Goal: Task Accomplishment & Management: Manage account settings

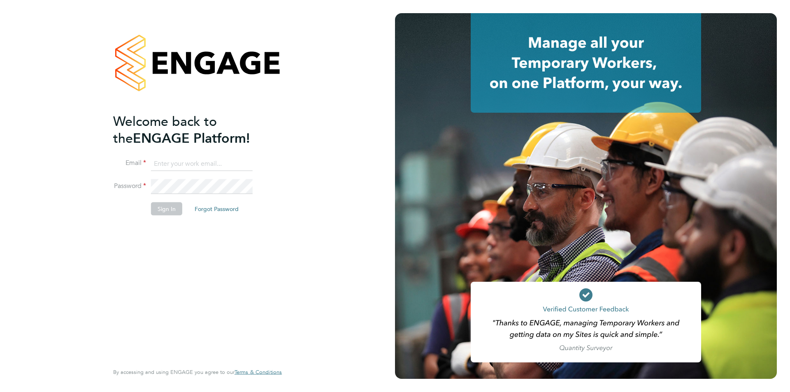
type input "[PERSON_NAME][EMAIL_ADDRESS][DOMAIN_NAME]"
click at [169, 208] on button "Sign In" at bounding box center [166, 208] width 31 height 13
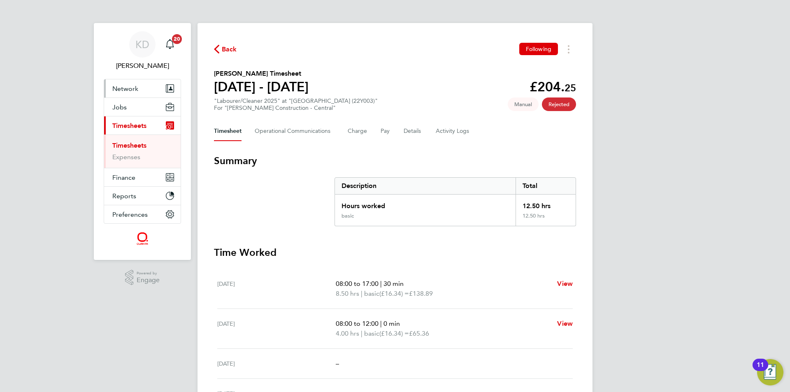
click at [123, 90] on span "Network" at bounding box center [125, 89] width 26 height 8
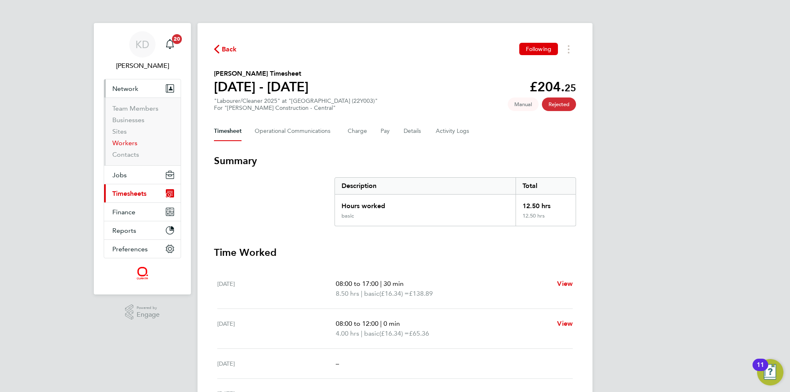
click at [123, 144] on link "Workers" at bounding box center [124, 143] width 25 height 8
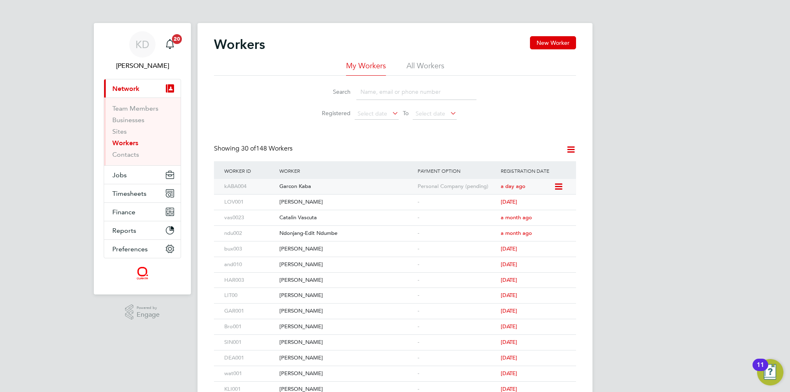
click at [560, 186] on icon at bounding box center [558, 187] width 8 height 10
click at [310, 183] on div "Garcon Kaba" at bounding box center [346, 186] width 138 height 15
click at [125, 191] on span "Timesheets" at bounding box center [129, 194] width 34 height 8
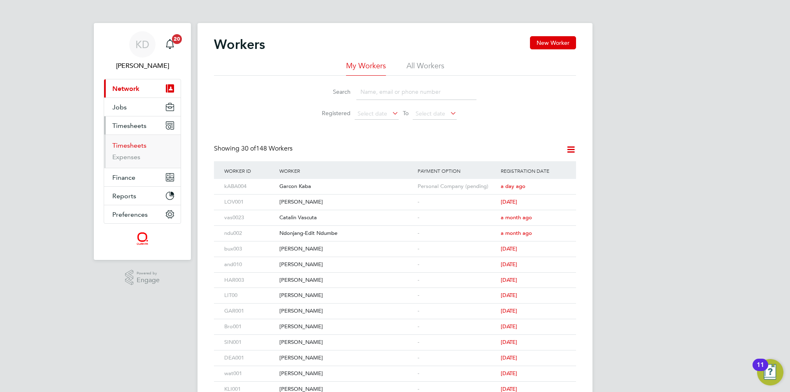
click at [131, 146] on link "Timesheets" at bounding box center [129, 146] width 34 height 8
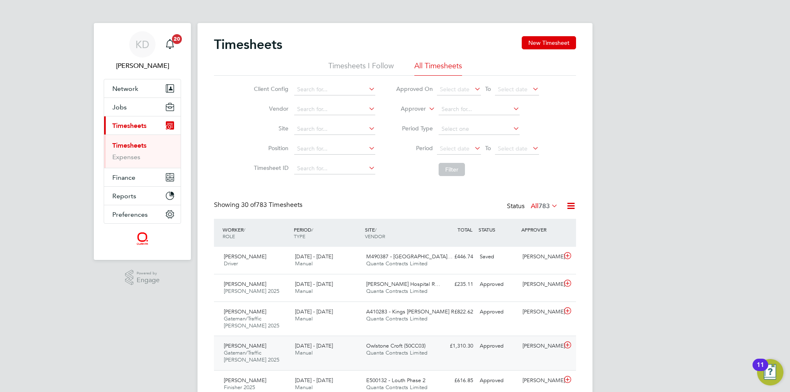
click at [333, 351] on div "20 - 26 Sep 2025 Manual" at bounding box center [327, 349] width 71 height 21
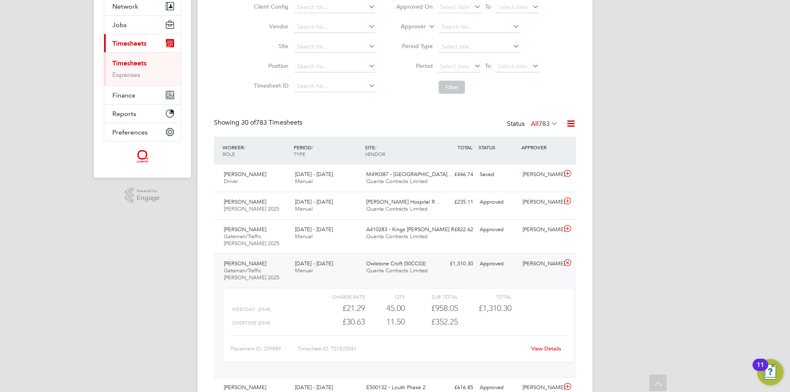
click at [548, 350] on link "View Details" at bounding box center [546, 348] width 30 height 7
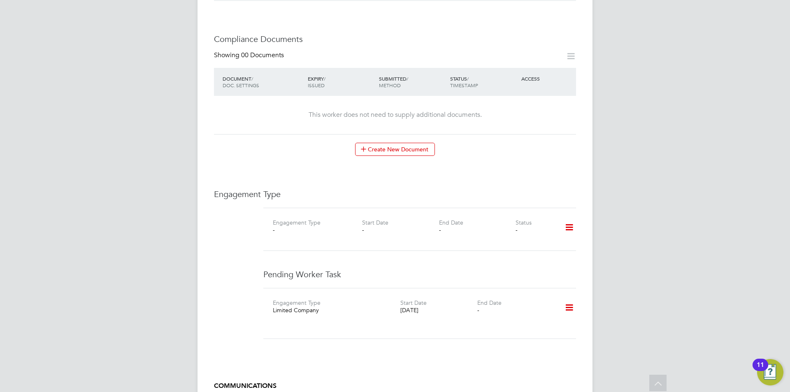
scroll to position [411, 0]
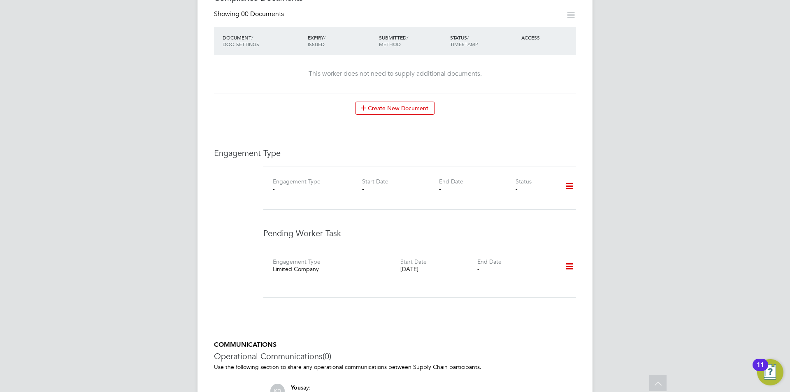
click at [573, 265] on icon at bounding box center [569, 266] width 14 height 19
click at [531, 299] on li "Delete" at bounding box center [543, 303] width 60 height 12
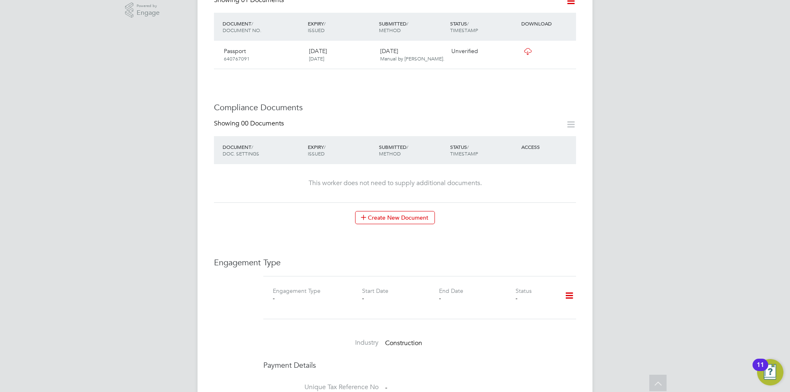
scroll to position [220, 0]
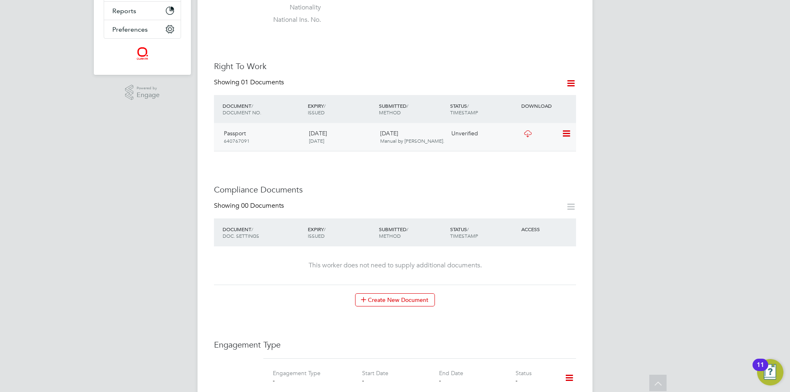
click at [563, 130] on icon at bounding box center [566, 134] width 8 height 10
click at [535, 190] on li "View Details" at bounding box center [539, 193] width 60 height 12
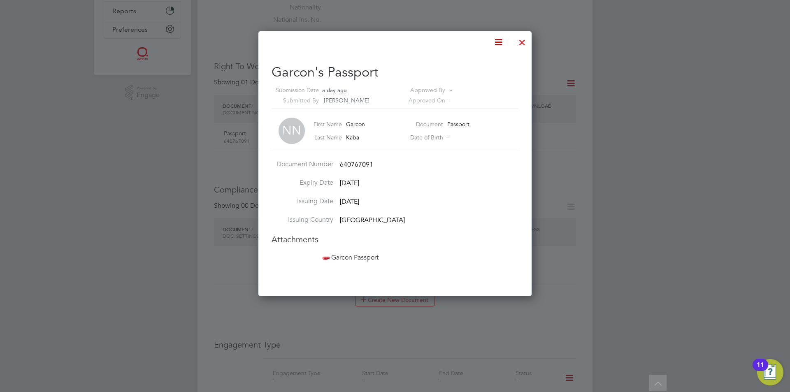
scroll to position [265, 274]
click at [353, 257] on span "Garcon Passport" at bounding box center [350, 257] width 58 height 8
click at [500, 41] on icon at bounding box center [498, 42] width 10 height 10
click at [477, 103] on li "Edit Document" at bounding box center [472, 101] width 60 height 12
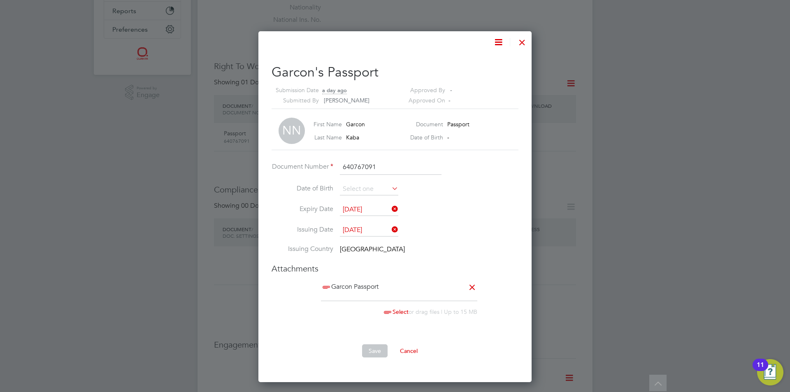
click at [350, 256] on li "Issuing Country Central African Republic" at bounding box center [395, 254] width 247 height 19
drag, startPoint x: 341, startPoint y: 249, endPoint x: 362, endPoint y: 252, distance: 21.5
click at [362, 252] on span "Central African Republic" at bounding box center [372, 249] width 65 height 8
click at [348, 252] on span "Central African Republic" at bounding box center [372, 249] width 65 height 8
click at [383, 255] on li "Issuing Country Central African Republic" at bounding box center [395, 254] width 247 height 19
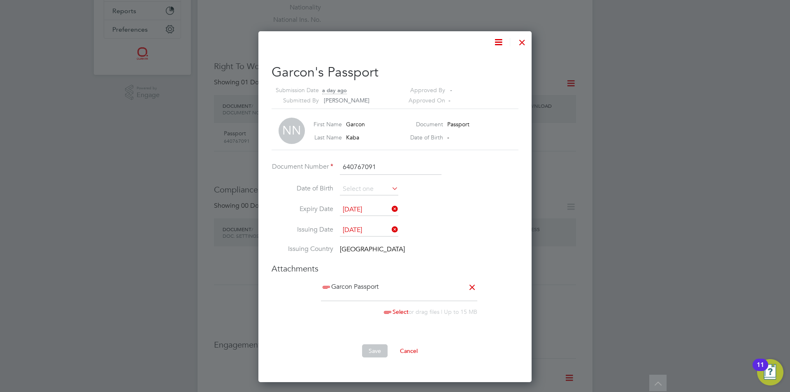
click at [501, 38] on icon at bounding box center [498, 42] width 10 height 10
click at [482, 82] on li "Remove Document" at bounding box center [472, 85] width 60 height 12
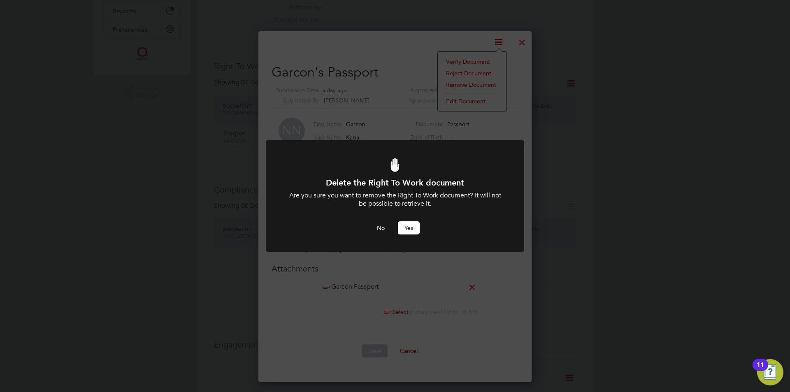
click at [409, 226] on button "Yes" at bounding box center [409, 227] width 22 height 13
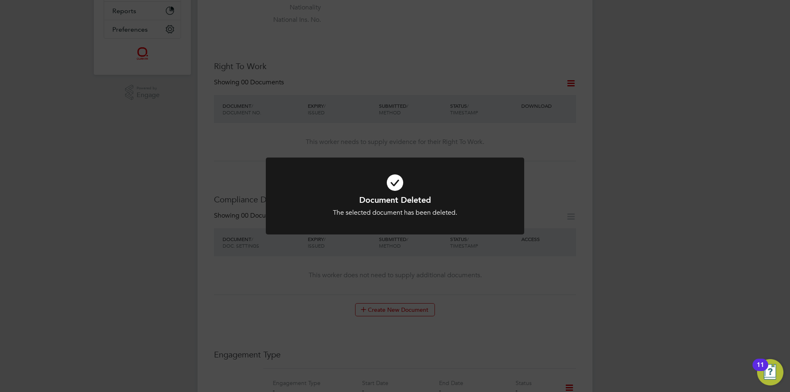
click at [470, 135] on div "Document Deleted The selected document has been deleted. Cancel Okay" at bounding box center [395, 196] width 790 height 392
click at [571, 86] on div "Right To Work Document Deleted The right to work document has been deleted. Can…" at bounding box center [395, 196] width 790 height 392
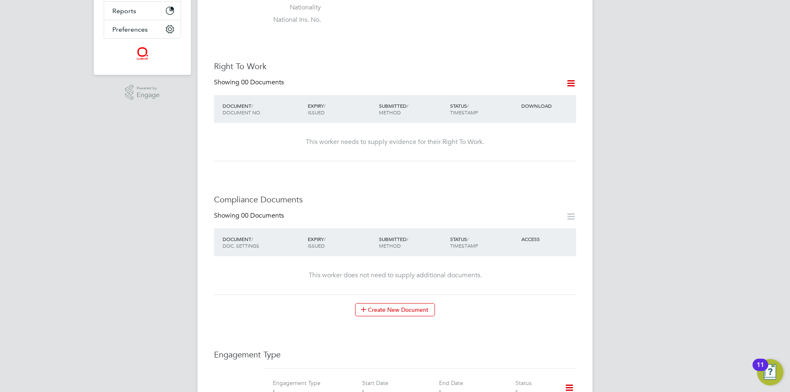
click at [573, 86] on icon at bounding box center [571, 83] width 10 height 10
click at [538, 102] on li "Add Right To Work Document" at bounding box center [525, 103] width 99 height 12
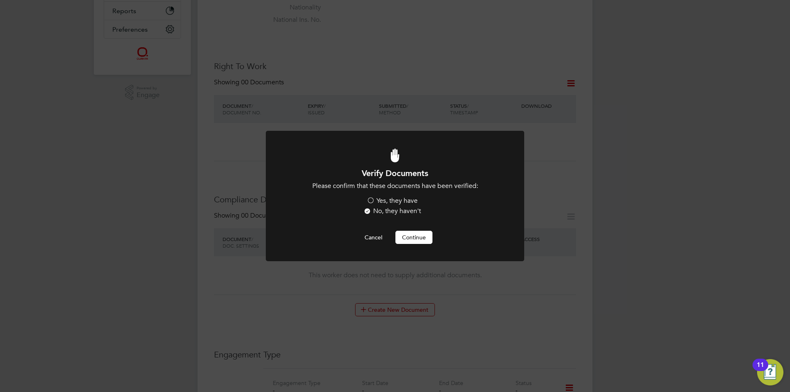
scroll to position [0, 0]
drag, startPoint x: 370, startPoint y: 198, endPoint x: 375, endPoint y: 198, distance: 4.9
click at [371, 198] on label "Yes, they have" at bounding box center [392, 201] width 51 height 9
click at [0, 0] on input "Yes, they have" at bounding box center [0, 0] width 0 height 0
click at [411, 237] on button "Continue" at bounding box center [413, 237] width 37 height 13
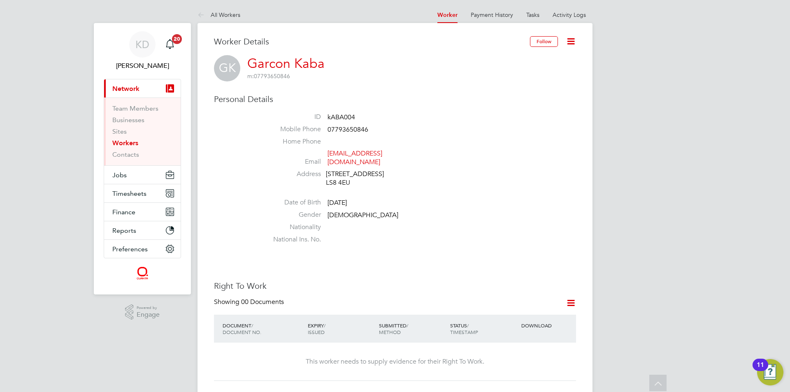
scroll to position [220, 0]
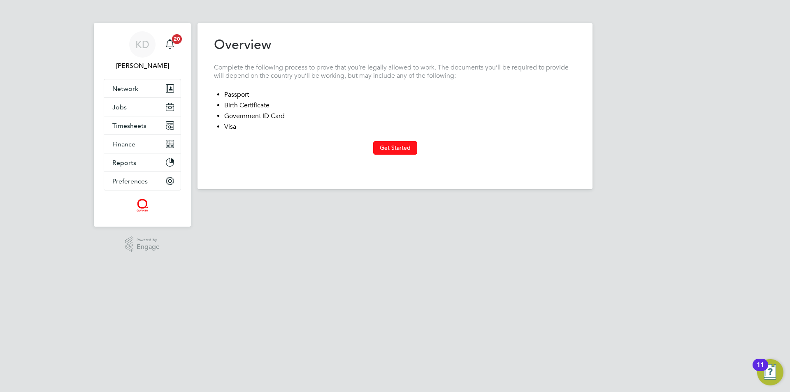
click at [391, 147] on button "Get Started" at bounding box center [395, 147] width 44 height 13
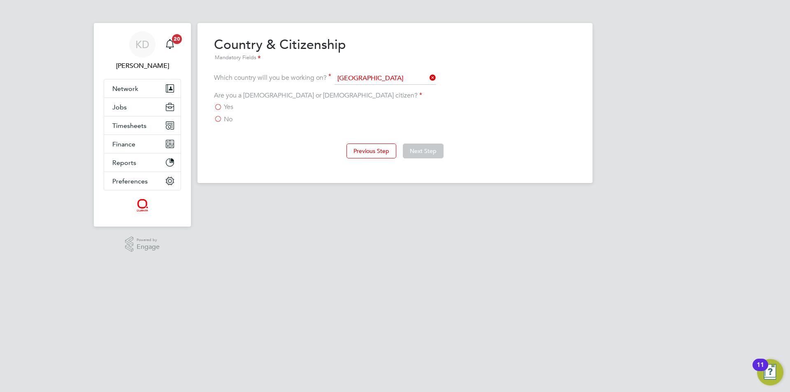
click at [218, 120] on label "No" at bounding box center [223, 119] width 19 height 8
click at [0, 0] on input "No" at bounding box center [0, 0] width 0 height 0
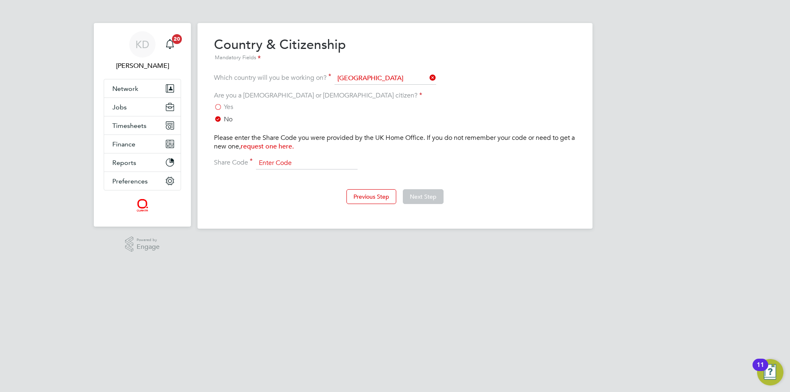
click at [306, 160] on input at bounding box center [307, 163] width 102 height 12
type input "wf5ncd644"
click at [421, 195] on button "Next Step" at bounding box center [423, 196] width 41 height 15
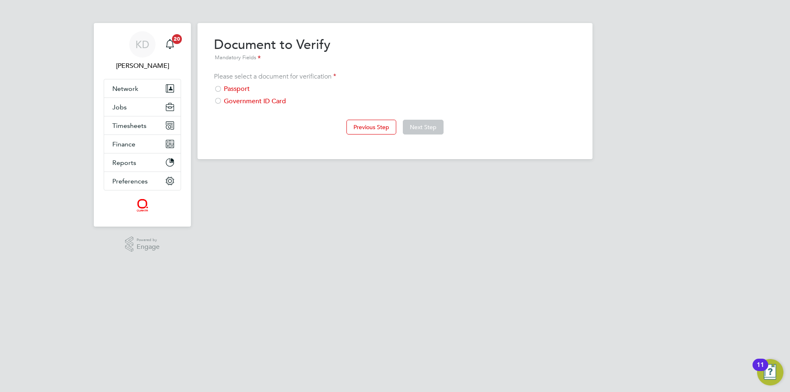
click at [239, 89] on div "Passport" at bounding box center [395, 89] width 362 height 9
click at [422, 126] on button "Next Step" at bounding box center [423, 127] width 41 height 15
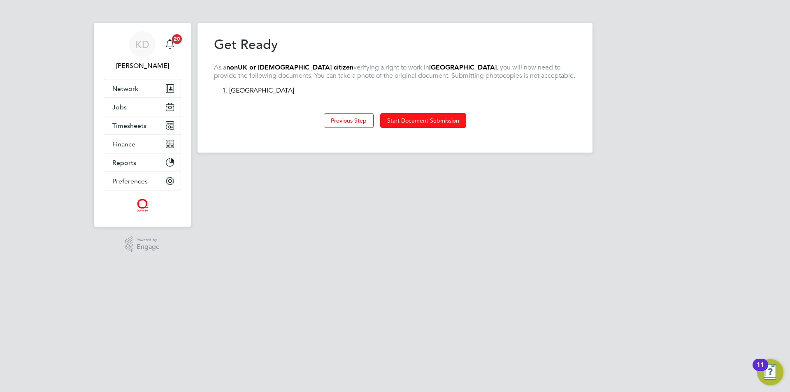
click at [406, 121] on button "Start Document Submission" at bounding box center [423, 120] width 86 height 15
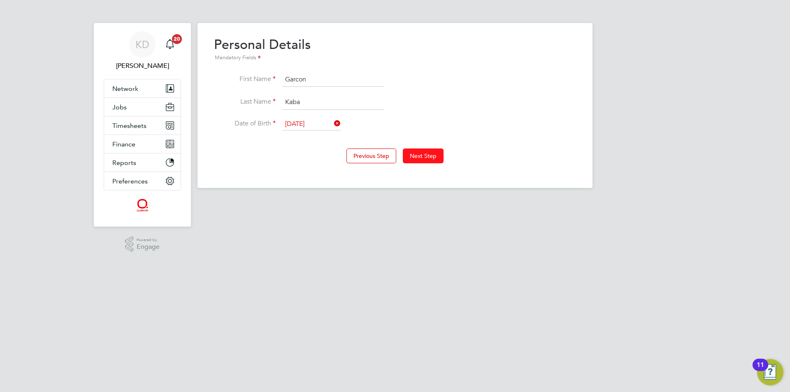
click at [425, 154] on button "Next Step" at bounding box center [423, 156] width 41 height 15
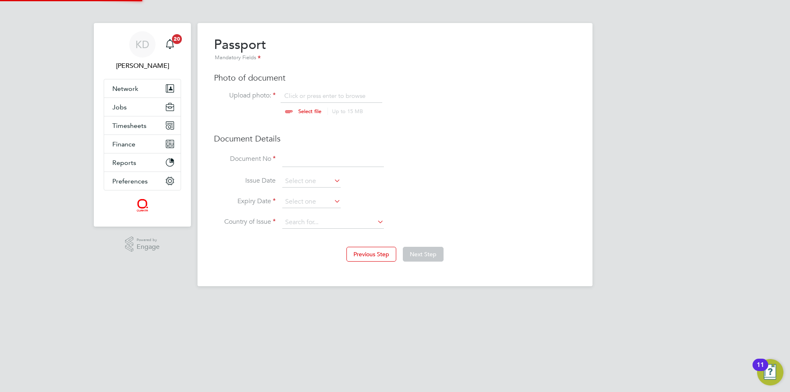
scroll to position [11, 102]
click at [305, 160] on input at bounding box center [333, 159] width 102 height 15
type input "640767091"
click at [332, 179] on icon at bounding box center [332, 181] width 0 height 12
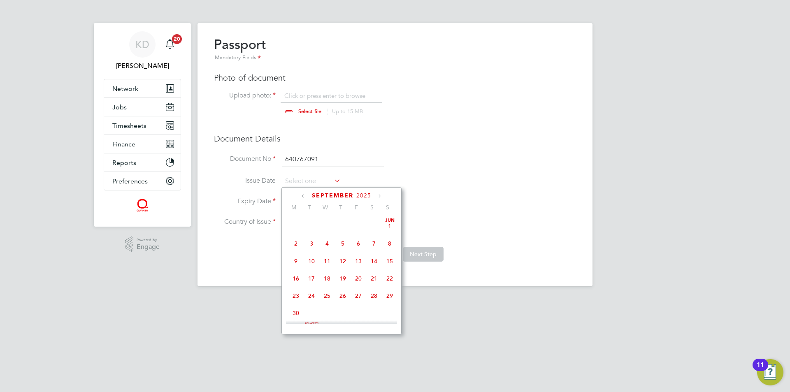
scroll to position [303, 0]
click at [364, 193] on span "2025" at bounding box center [363, 195] width 15 height 7
click at [376, 257] on span "2023" at bounding box center [374, 252] width 16 height 16
click at [299, 196] on div "August 2023" at bounding box center [341, 196] width 111 height 8
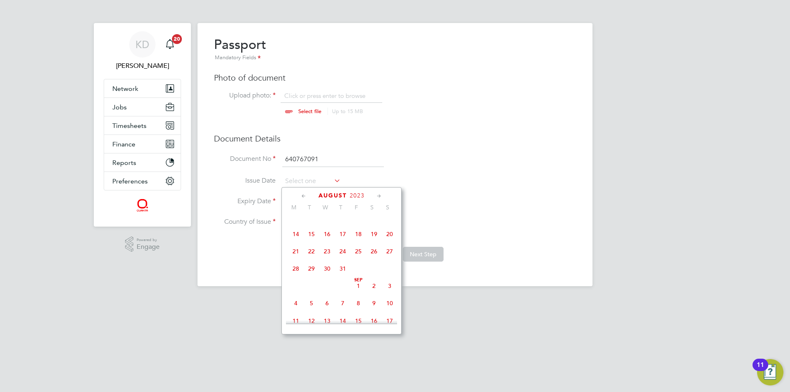
click at [359, 193] on span "2023" at bounding box center [357, 195] width 15 height 7
click at [328, 274] on span "2025" at bounding box center [327, 269] width 16 height 16
click at [304, 194] on icon at bounding box center [304, 196] width 8 height 9
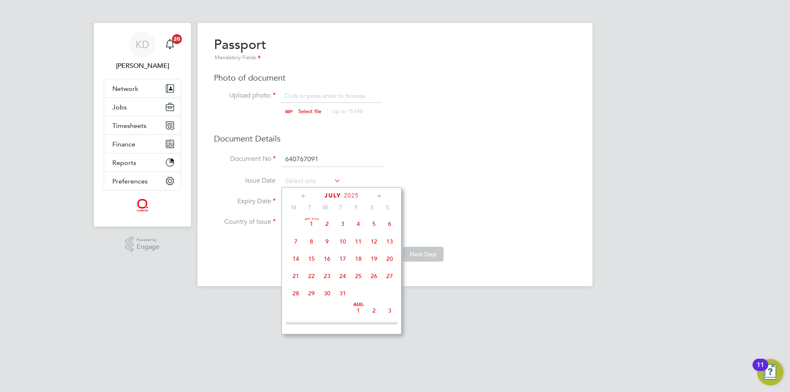
scroll to position [0, 0]
click at [379, 195] on icon at bounding box center [379, 196] width 8 height 9
click at [394, 224] on span "Jun 1" at bounding box center [390, 224] width 16 height 16
type input "01 Jun 2025"
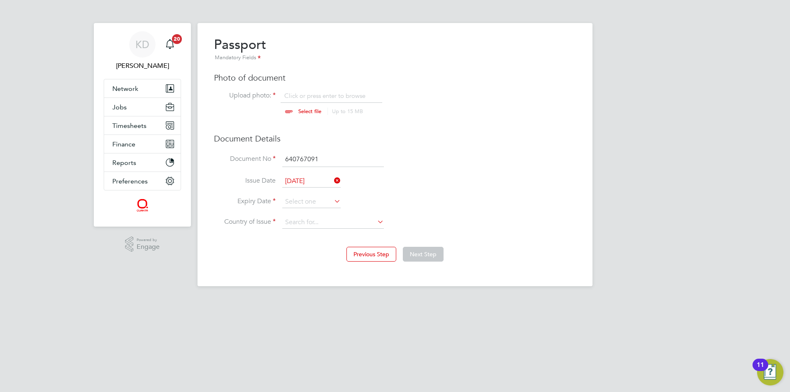
click at [332, 205] on icon at bounding box center [332, 201] width 0 height 12
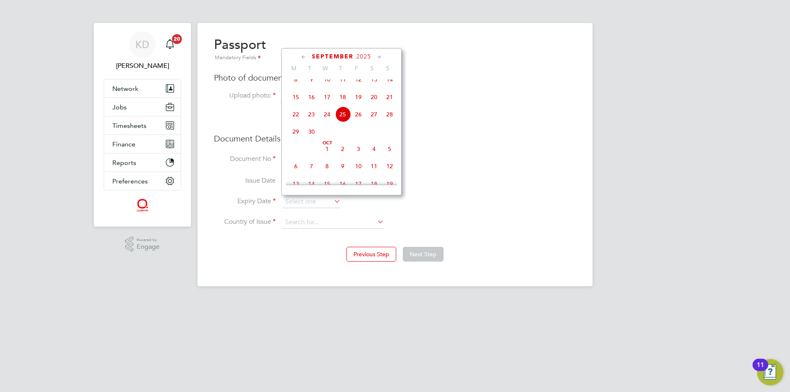
click at [366, 53] on span "2025" at bounding box center [363, 56] width 15 height 7
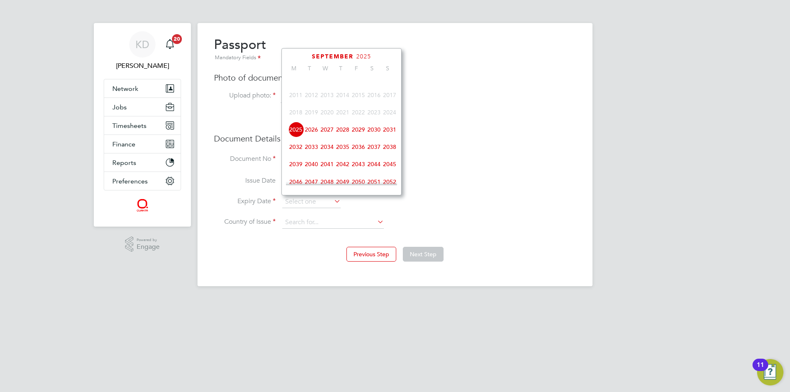
click at [341, 136] on span "2028" at bounding box center [343, 130] width 16 height 16
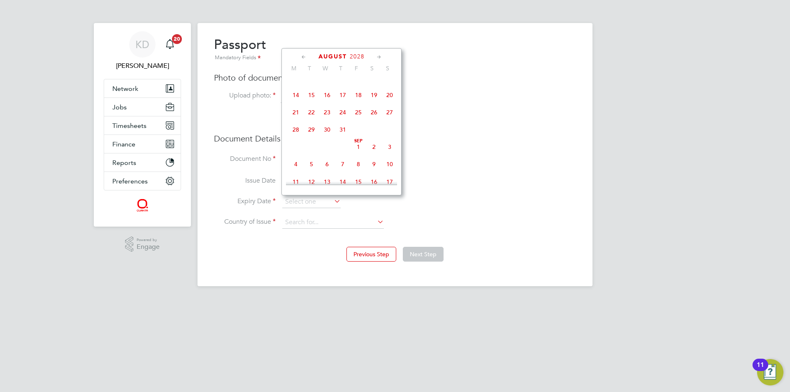
click at [294, 113] on span "21" at bounding box center [296, 112] width 16 height 16
type input "21 Aug 2028"
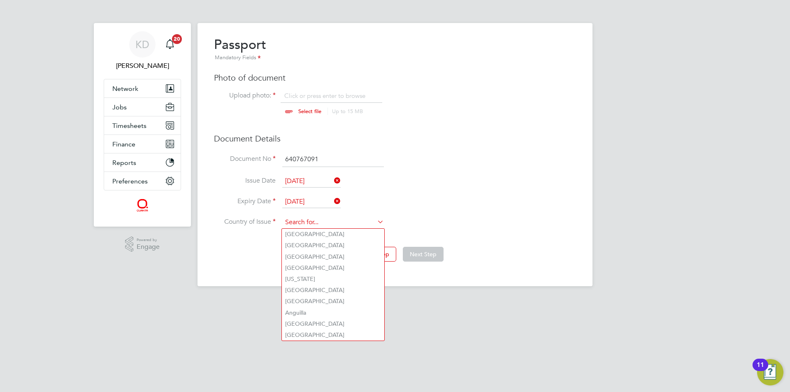
click at [364, 220] on input at bounding box center [333, 222] width 102 height 12
click at [332, 199] on icon at bounding box center [332, 201] width 0 height 12
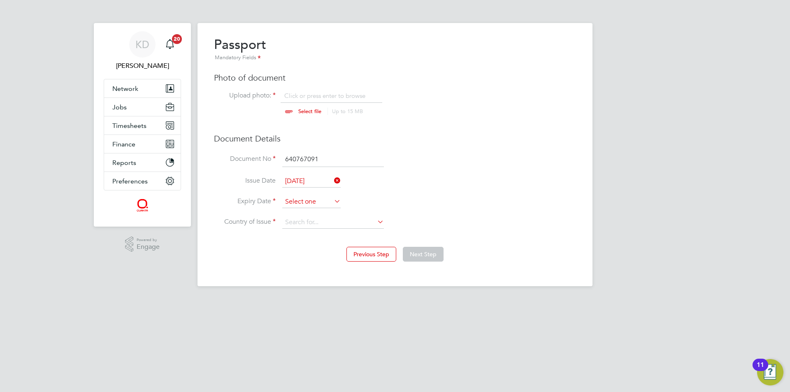
scroll to position [303, 0]
click at [323, 203] on input at bounding box center [311, 202] width 58 height 12
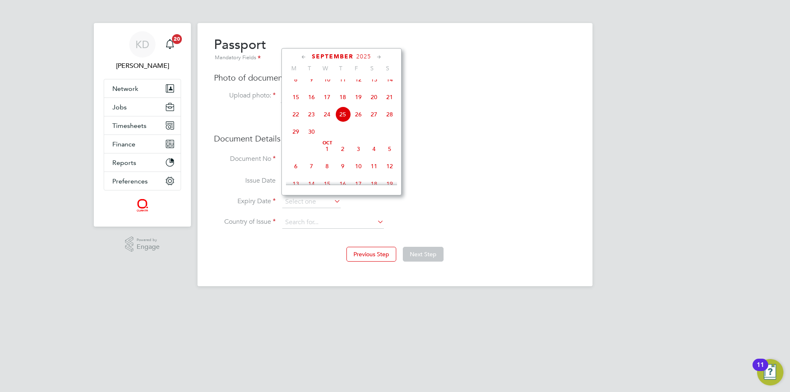
click at [367, 55] on span "2025" at bounding box center [363, 56] width 15 height 7
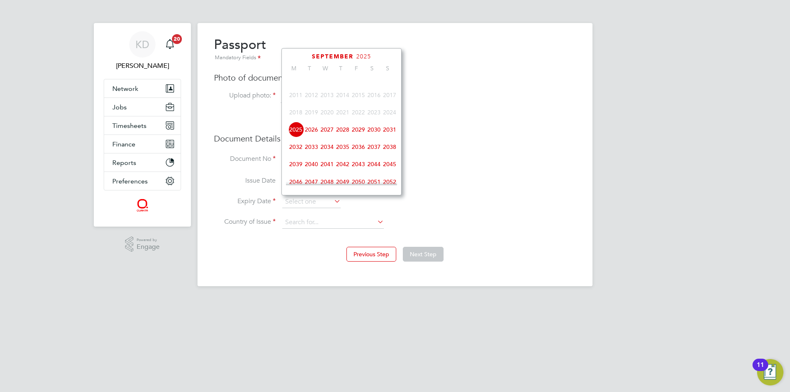
click at [341, 135] on span "2028" at bounding box center [343, 130] width 16 height 16
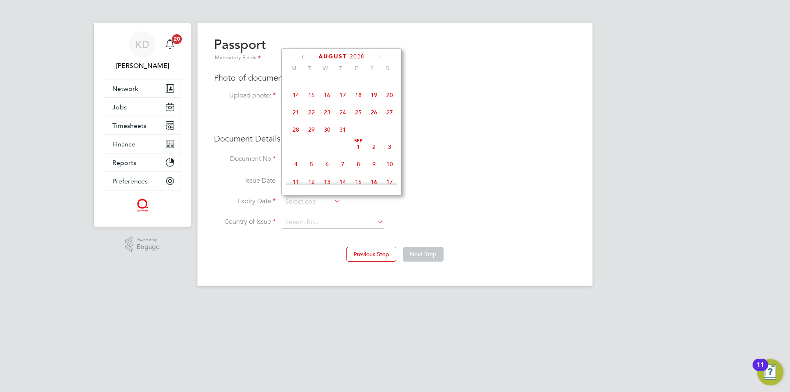
click at [383, 56] on icon at bounding box center [379, 57] width 8 height 9
click at [339, 137] on span "21" at bounding box center [343, 133] width 16 height 16
type input "21 Sep 2028"
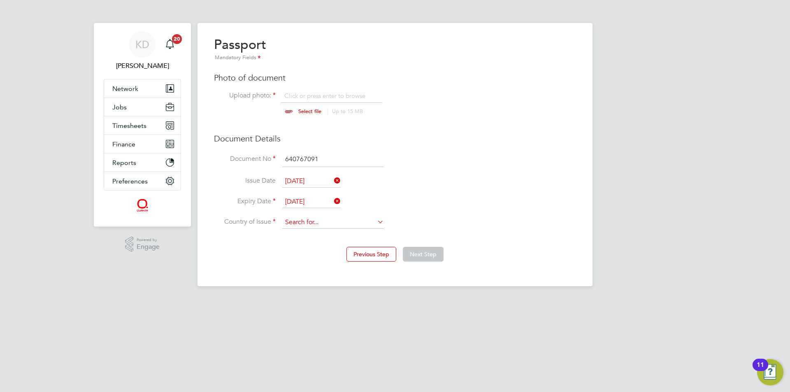
click at [371, 225] on input at bounding box center [333, 222] width 102 height 12
click at [331, 251] on li "Unit ed Kingdom" at bounding box center [340, 256] width 117 height 11
type input "United Kingdom"
click at [410, 279] on div "Overview Complete the following process to prove that you’re legally allowed to…" at bounding box center [394, 154] width 395 height 263
click at [304, 110] on input "file" at bounding box center [317, 104] width 129 height 25
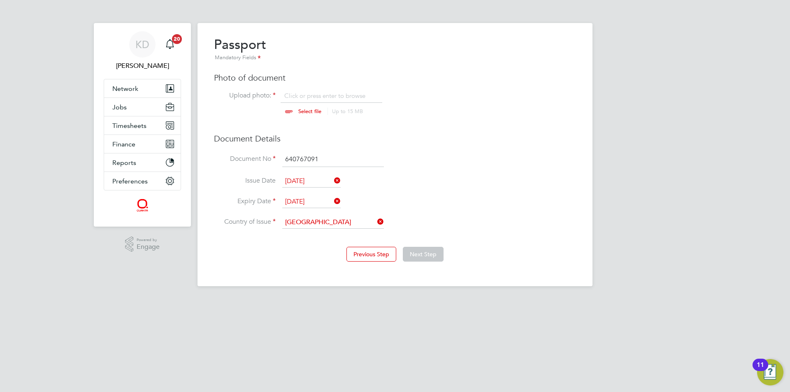
type input "C:\fakepath\Garcon Passport.jpg"
click at [429, 254] on button "Next Step" at bounding box center [423, 254] width 41 height 15
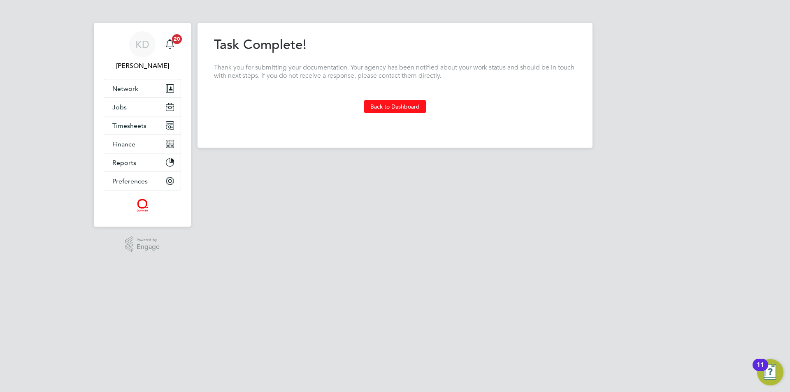
click at [404, 106] on button "Back to Dashboard" at bounding box center [395, 106] width 63 height 13
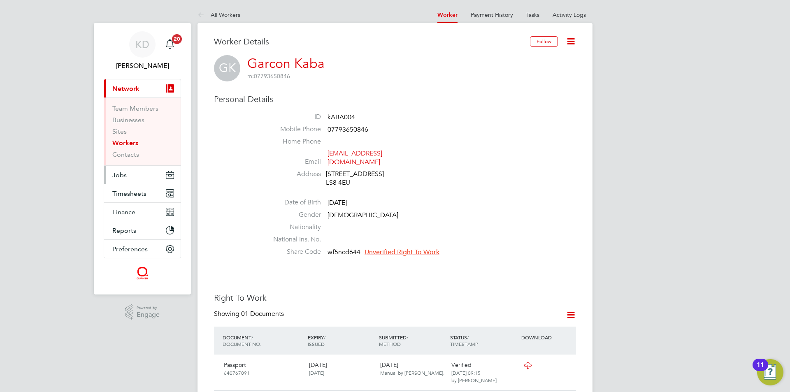
click at [121, 176] on span "Jobs" at bounding box center [119, 175] width 14 height 8
click at [118, 170] on button "Jobs" at bounding box center [142, 175] width 77 height 18
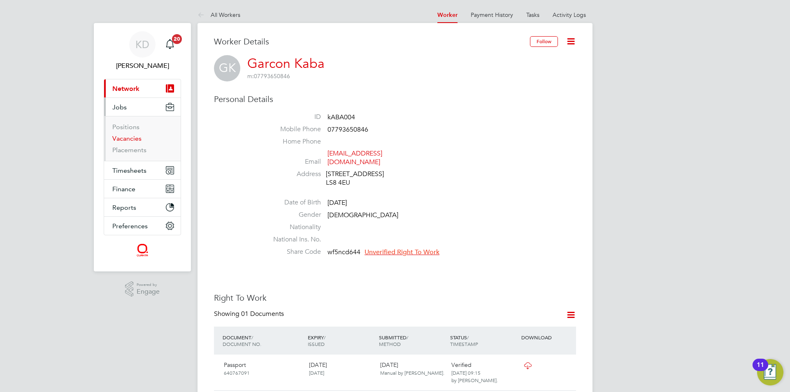
click at [125, 140] on link "Vacancies" at bounding box center [126, 139] width 29 height 8
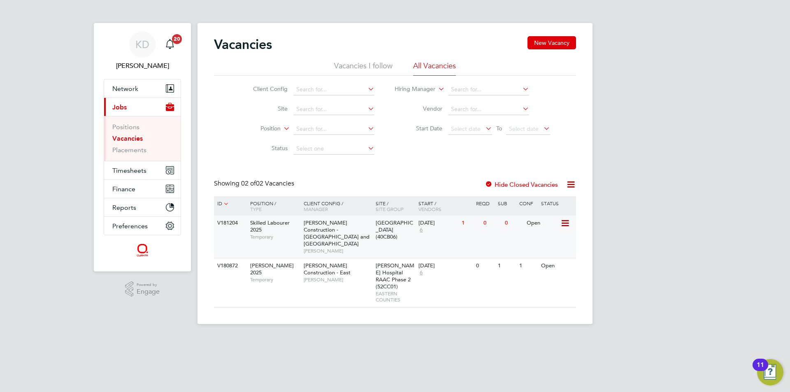
click at [566, 220] on icon at bounding box center [564, 223] width 8 height 10
click at [340, 232] on span "Morgan Sindall Construction - Yorkshire and North East" at bounding box center [337, 233] width 66 height 28
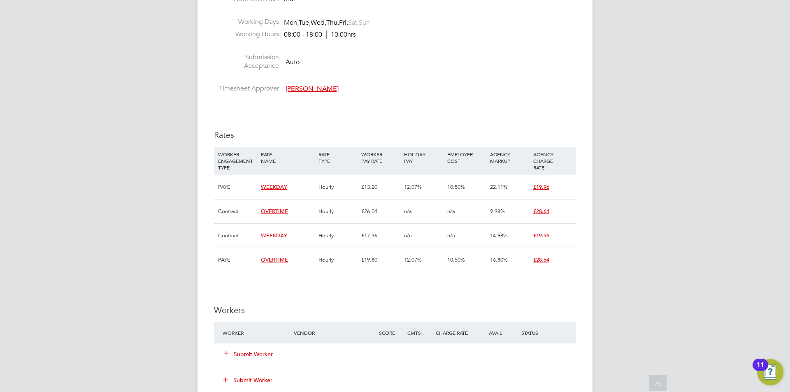
scroll to position [370, 0]
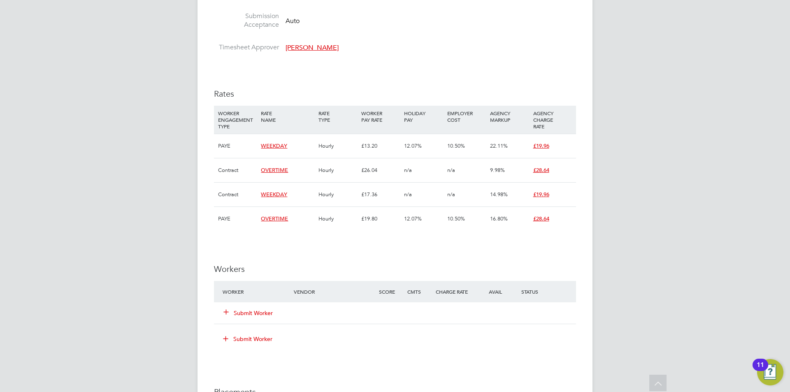
click at [236, 311] on button "Submit Worker" at bounding box center [248, 313] width 49 height 8
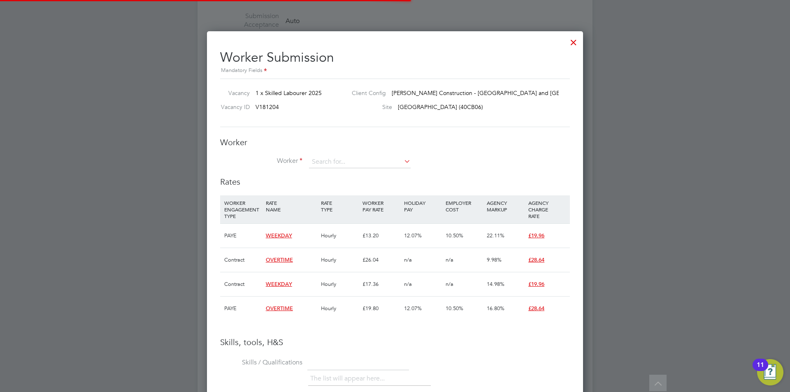
scroll to position [24, 56]
click at [360, 162] on input at bounding box center [360, 162] width 102 height 12
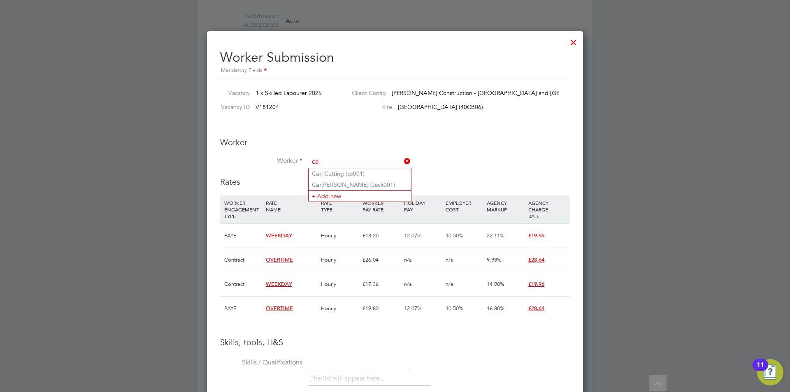
type input "c"
click at [353, 183] on li "Gar con Kaba (kABA004)" at bounding box center [361, 184] width 104 height 11
type input "Garcon Kaba (kABA004)"
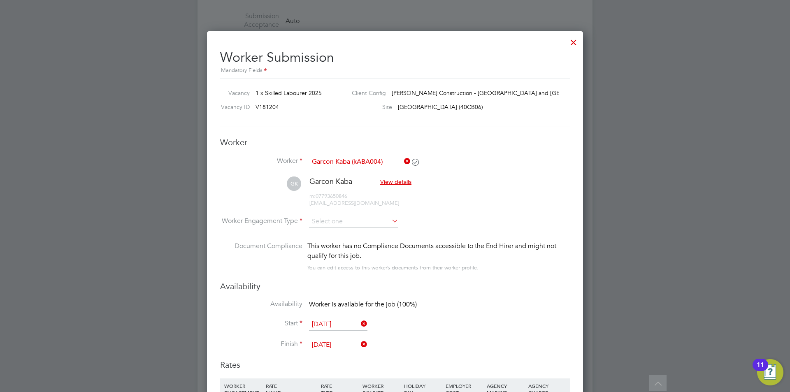
click at [338, 215] on li "GK Garcon Kaba View details m: 07793650846 garconkaba374@gmail.com" at bounding box center [395, 195] width 350 height 39
click at [366, 222] on input at bounding box center [353, 222] width 89 height 12
click at [347, 233] on li "Contract" at bounding box center [354, 233] width 90 height 11
type input "Contract"
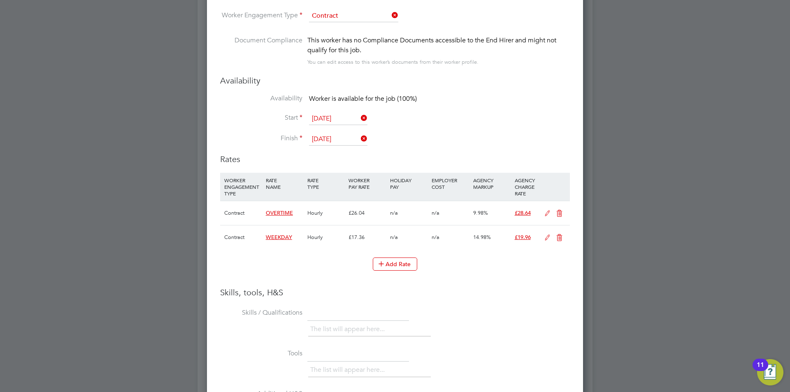
click at [547, 210] on icon at bounding box center [547, 213] width 10 height 7
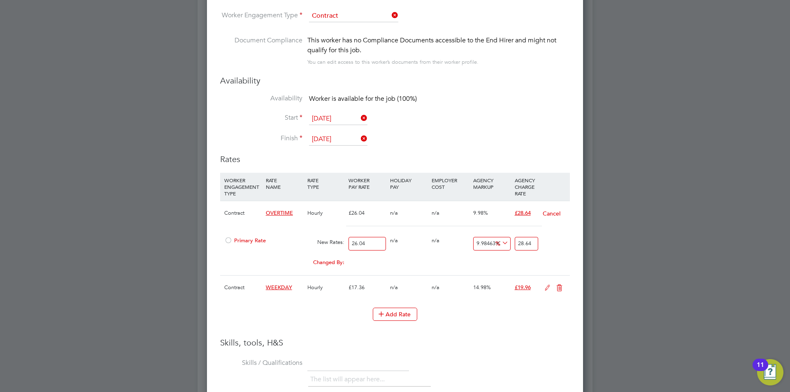
click at [227, 241] on div at bounding box center [228, 243] width 8 height 6
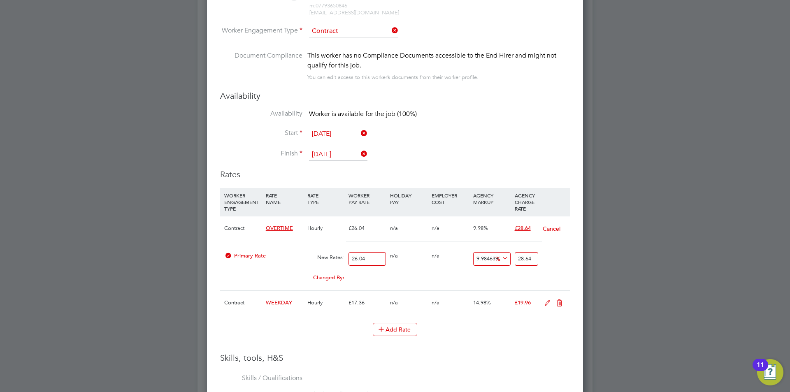
click at [225, 255] on div at bounding box center [228, 258] width 8 height 6
click at [545, 301] on icon at bounding box center [547, 303] width 10 height 7
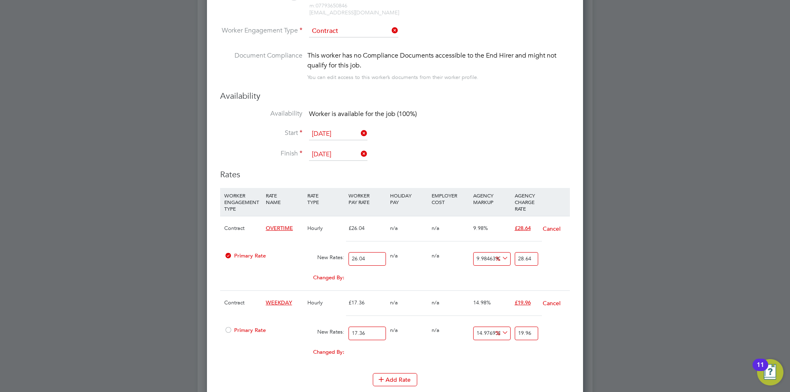
click at [231, 331] on div at bounding box center [228, 333] width 8 height 6
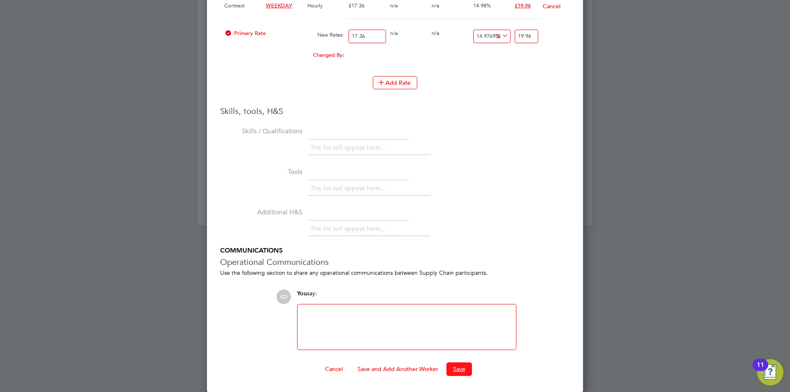
click at [462, 368] on button "Save" at bounding box center [459, 368] width 26 height 13
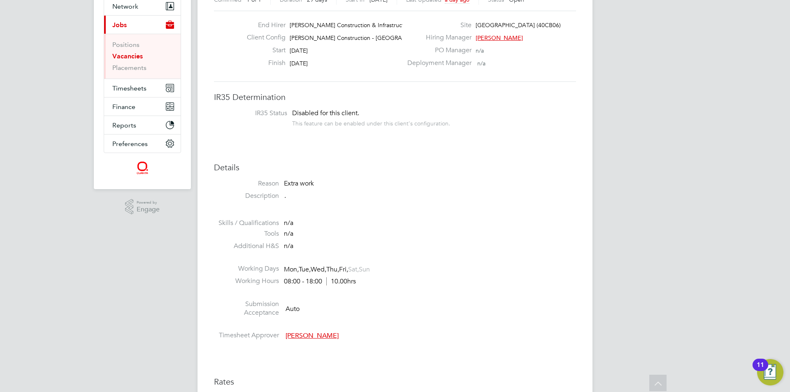
scroll to position [0, 0]
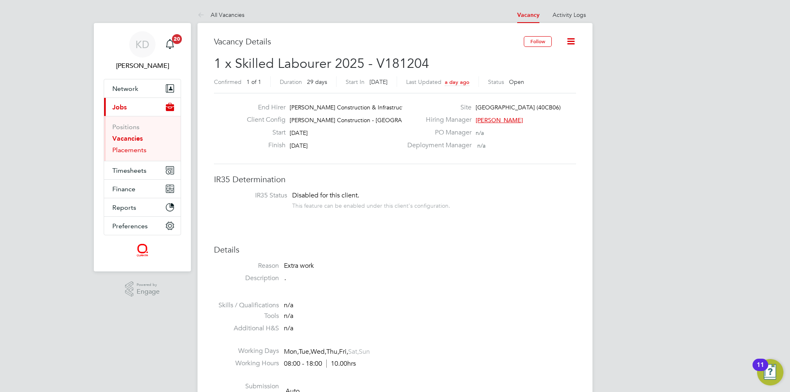
click at [131, 149] on link "Placements" at bounding box center [129, 150] width 34 height 8
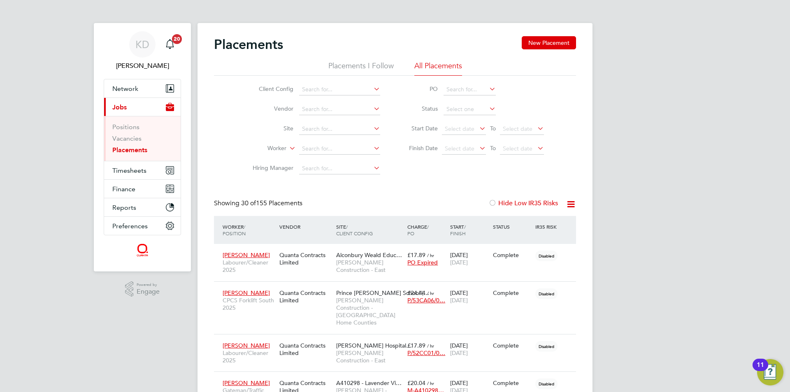
scroll to position [39, 72]
click at [364, 152] on input at bounding box center [339, 149] width 81 height 12
click at [337, 169] on li "Gar con Kaba" at bounding box center [340, 171] width 82 height 11
type input "Garcon Kaba"
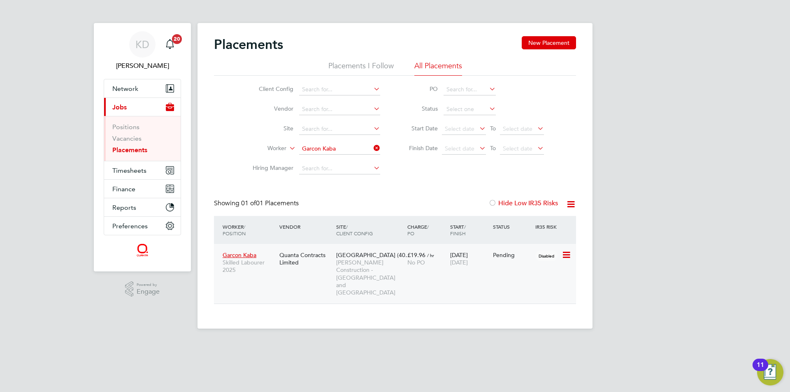
click at [564, 254] on icon at bounding box center [566, 255] width 8 height 10
click at [523, 305] on li "Start" at bounding box center [541, 306] width 58 height 12
type input "Steven Fry"
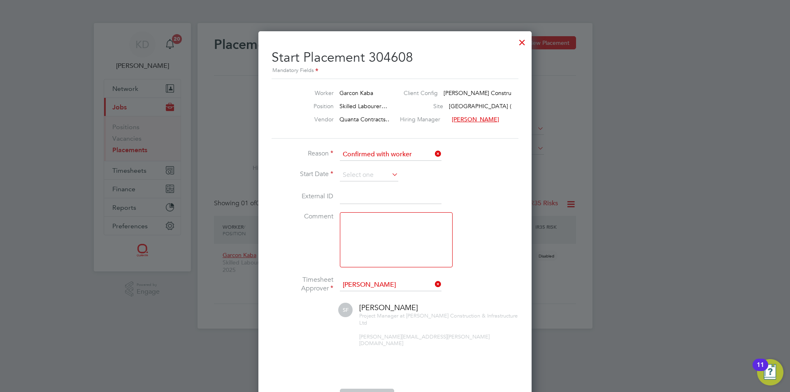
click at [390, 172] on icon at bounding box center [390, 175] width 0 height 12
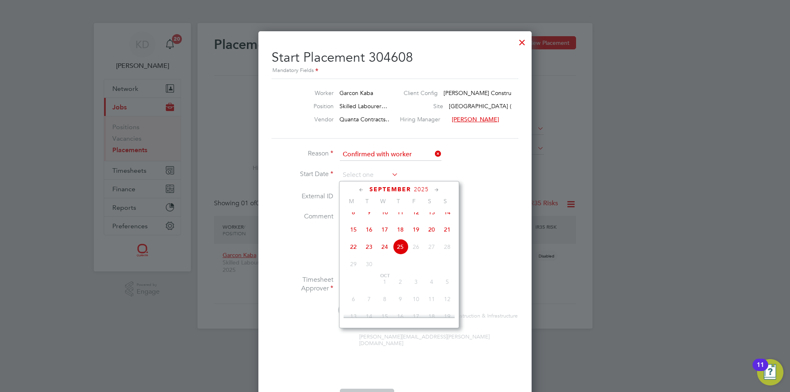
click at [386, 253] on span "24" at bounding box center [385, 247] width 16 height 16
type input "24 Sep 2025"
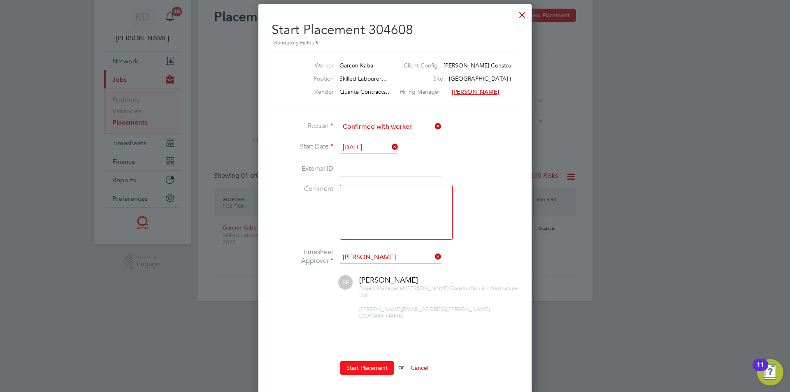
click at [366, 362] on button "Start Placement" at bounding box center [367, 367] width 54 height 13
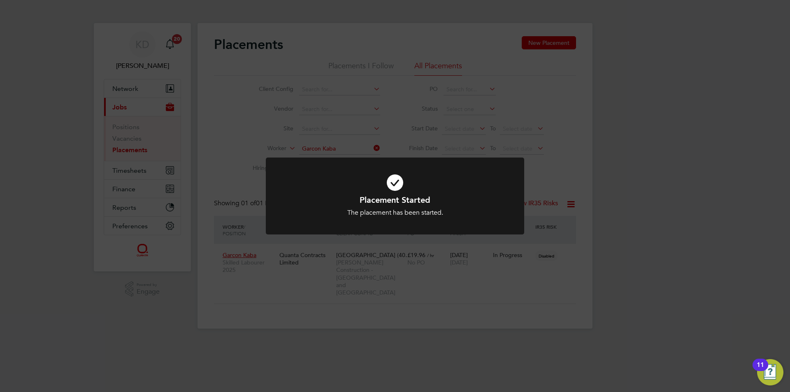
click at [466, 291] on div "Placement Started The placement has been started. Cancel Okay" at bounding box center [395, 196] width 790 height 392
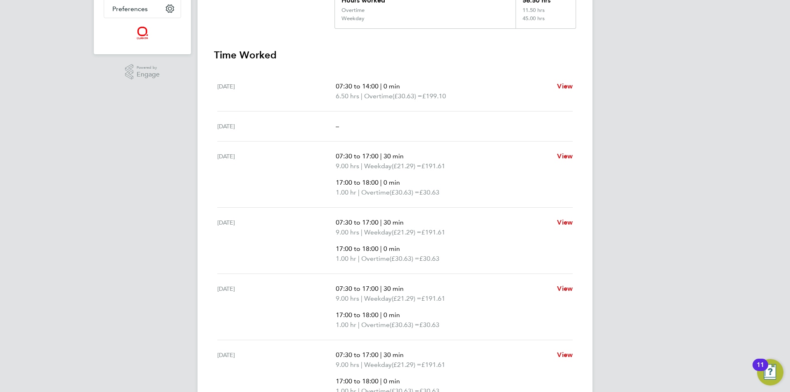
scroll to position [123, 0]
